Goal: Find specific page/section: Find specific page/section

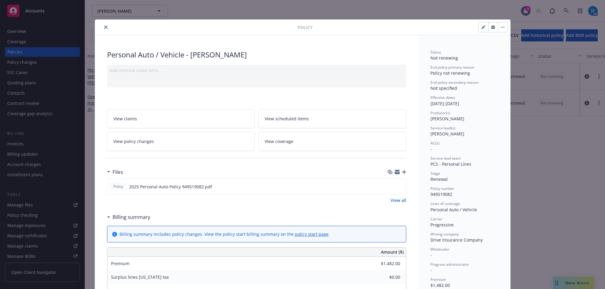
drag, startPoint x: 100, startPoint y: 27, endPoint x: 67, endPoint y: 42, distance: 37.1
click at [102, 27] on button "close" at bounding box center [105, 27] width 7 height 7
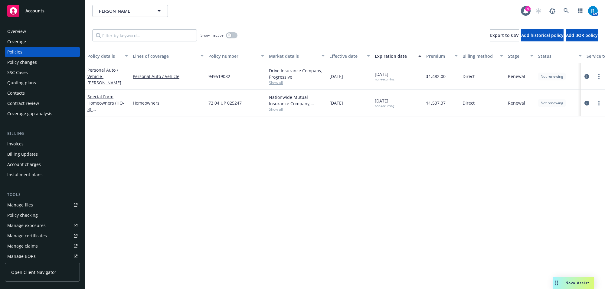
click at [17, 32] on div "Overview" at bounding box center [16, 32] width 19 height 10
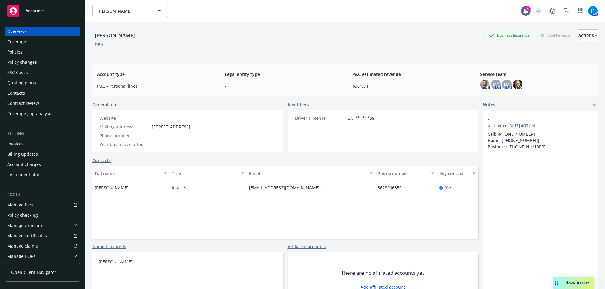
click at [48, 48] on div "Policies" at bounding box center [42, 52] width 70 height 10
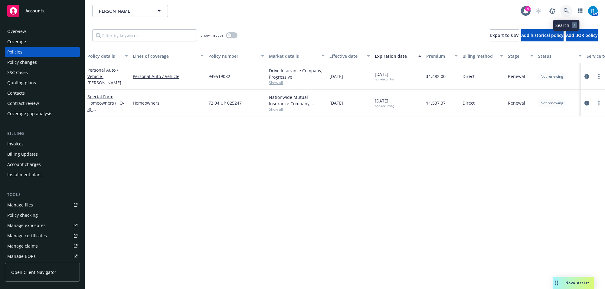
click at [567, 10] on icon at bounding box center [566, 10] width 5 height 5
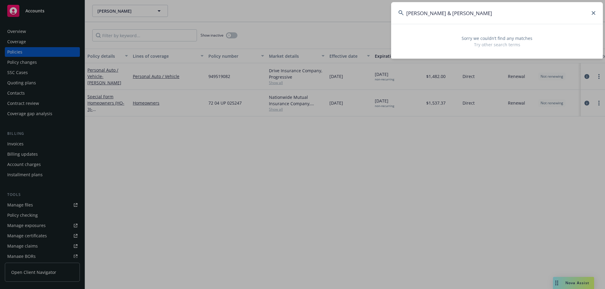
click at [406, 14] on input "[PERSON_NAME] & [PERSON_NAME]" at bounding box center [497, 13] width 212 height 22
click at [410, 11] on input "[PERSON_NAME] & [PERSON_NAME]" at bounding box center [497, 13] width 212 height 22
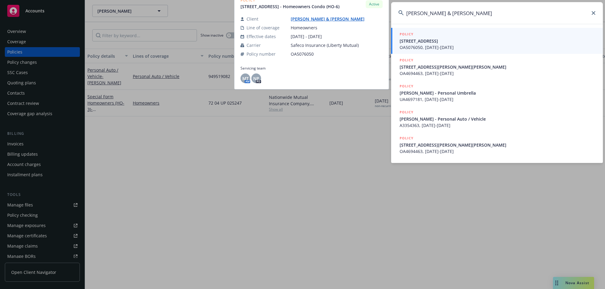
type input "[PERSON_NAME] & [PERSON_NAME]"
click at [412, 45] on span "OA5076050, [DATE]-[DATE]" at bounding box center [498, 47] width 196 height 6
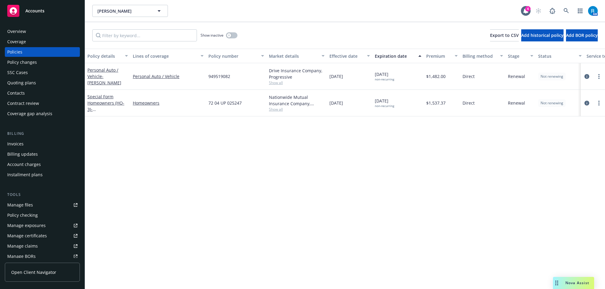
click at [42, 34] on div "Overview" at bounding box center [42, 32] width 70 height 10
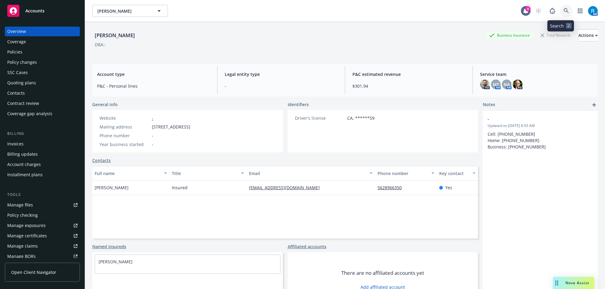
click at [564, 9] on icon at bounding box center [566, 10] width 5 height 5
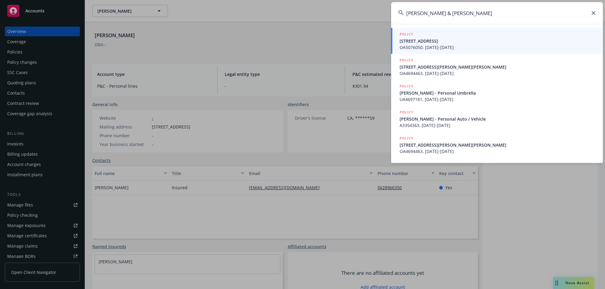
drag, startPoint x: 427, startPoint y: 11, endPoint x: 528, endPoint y: 5, distance: 101.3
click at [517, 3] on input "[PERSON_NAME] & [PERSON_NAME]" at bounding box center [497, 13] width 212 height 22
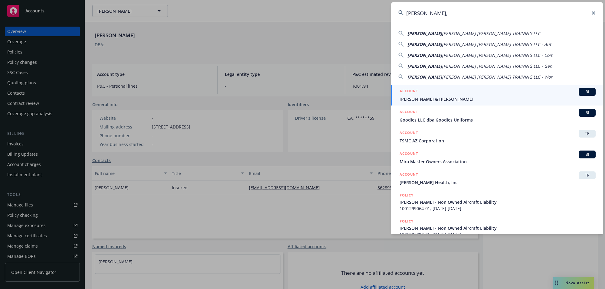
type input "[PERSON_NAME],"
click at [424, 99] on span "[PERSON_NAME] & [PERSON_NAME]" at bounding box center [498, 99] width 196 height 6
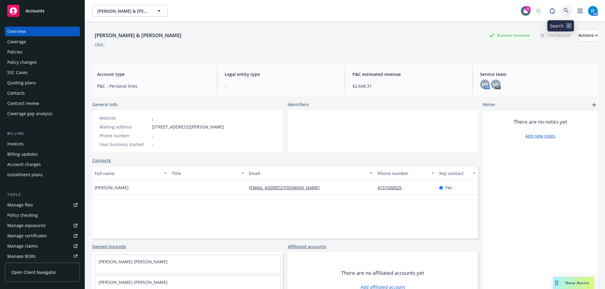
click at [564, 13] on icon at bounding box center [566, 10] width 5 height 5
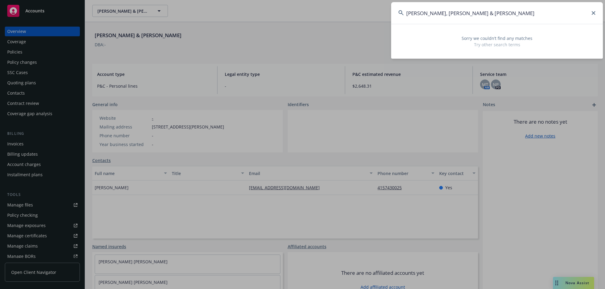
drag, startPoint x: 430, startPoint y: 13, endPoint x: 601, endPoint y: 13, distance: 171.0
click at [601, 13] on input "[PERSON_NAME], [PERSON_NAME] & [PERSON_NAME]" at bounding box center [497, 13] width 212 height 22
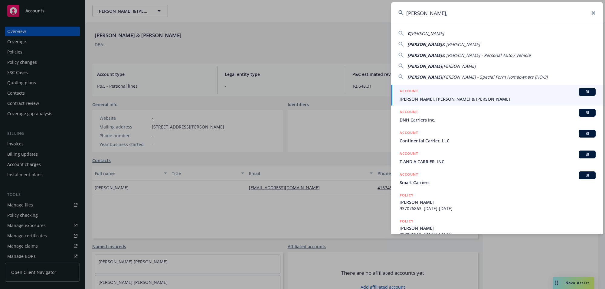
type input "[PERSON_NAME],"
click at [418, 96] on span "[PERSON_NAME], [PERSON_NAME] & [PERSON_NAME]" at bounding box center [498, 99] width 196 height 6
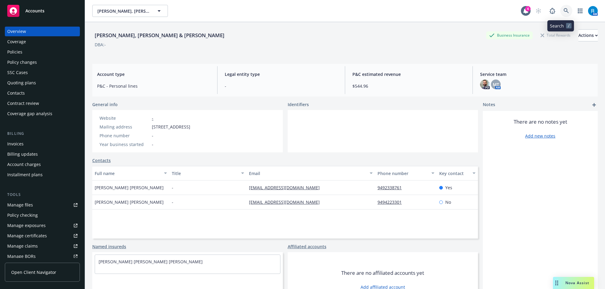
click at [564, 11] on icon at bounding box center [566, 10] width 5 height 5
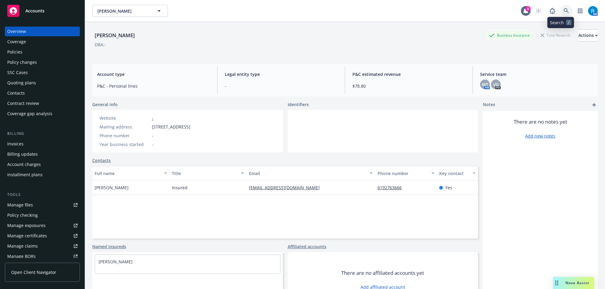
click at [565, 10] on link at bounding box center [566, 11] width 12 height 12
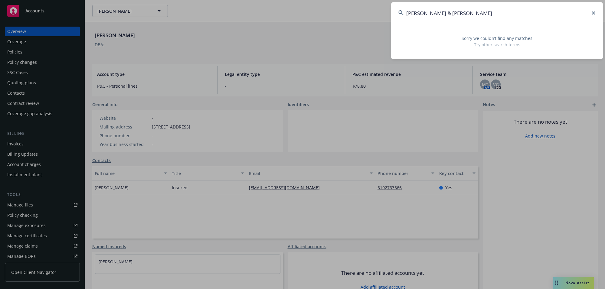
drag, startPoint x: 464, startPoint y: 11, endPoint x: 492, endPoint y: 13, distance: 27.9
click at [491, 13] on input "[PERSON_NAME] & [PERSON_NAME]" at bounding box center [497, 13] width 212 height 22
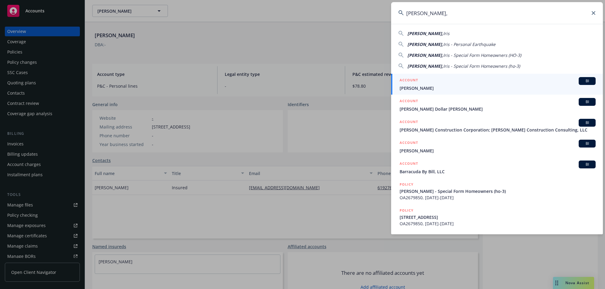
type input "[PERSON_NAME],"
drag, startPoint x: 429, startPoint y: 84, endPoint x: 425, endPoint y: 85, distance: 3.9
click at [428, 84] on div "ACCOUNT BI" at bounding box center [498, 81] width 196 height 8
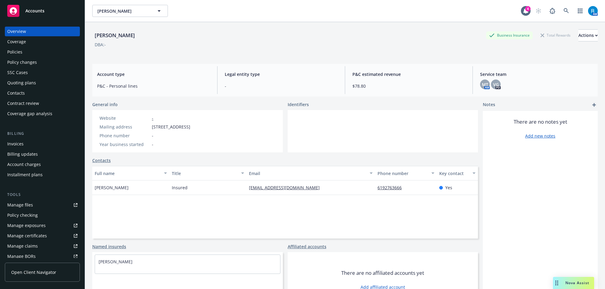
click at [24, 50] on div "Policies" at bounding box center [42, 52] width 70 height 10
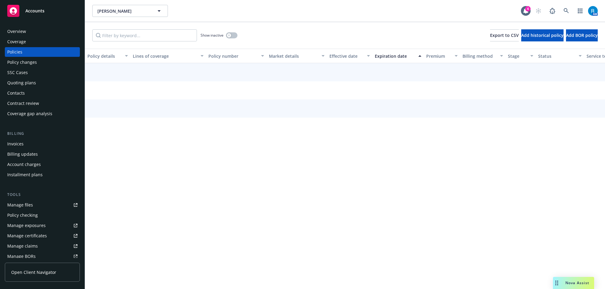
click at [31, 32] on div "Overview" at bounding box center [42, 32] width 70 height 10
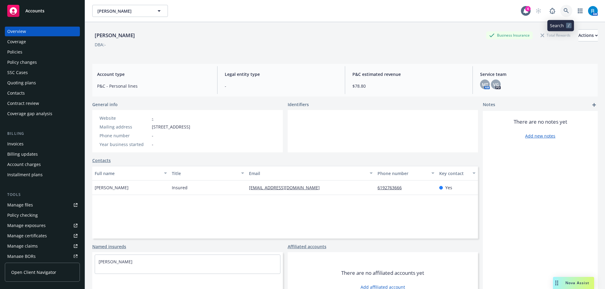
click at [564, 12] on icon at bounding box center [566, 10] width 5 height 5
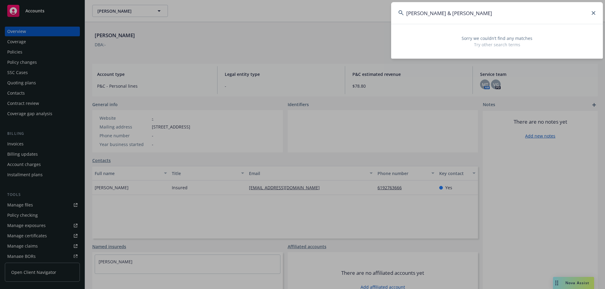
drag, startPoint x: 422, startPoint y: 12, endPoint x: 513, endPoint y: 11, distance: 90.8
click at [510, 12] on input "[PERSON_NAME] & [PERSON_NAME]" at bounding box center [497, 13] width 212 height 22
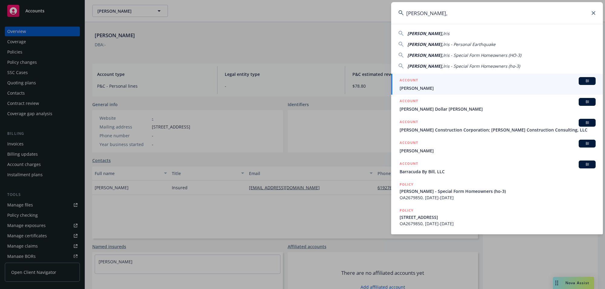
type input "[PERSON_NAME],"
click at [414, 85] on span "[PERSON_NAME]" at bounding box center [498, 88] width 196 height 6
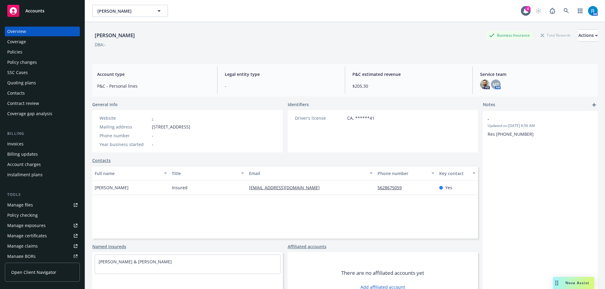
click at [19, 51] on div "Policies" at bounding box center [14, 52] width 15 height 10
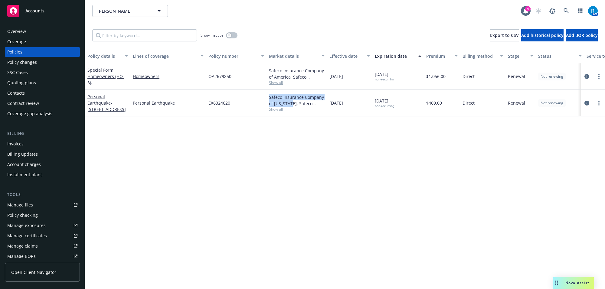
drag, startPoint x: 269, startPoint y: 96, endPoint x: 286, endPoint y: 105, distance: 19.2
click at [286, 105] on div "Safeco Insurance Company of [US_STATE], Safeco Insurance (Liberty Mutual)" at bounding box center [297, 100] width 56 height 13
copy div "Safeco Insurance Company of [US_STATE]"
